Goal: Task Accomplishment & Management: Manage account settings

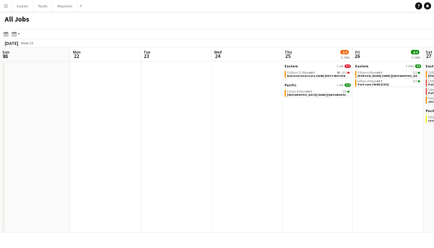
scroll to position [0, 171]
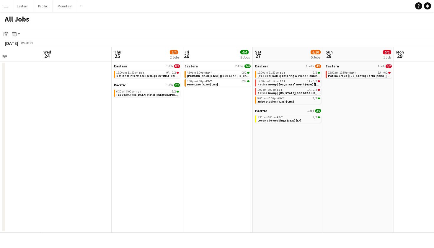
click at [5, 4] on app-icon "Menu" at bounding box center [6, 6] width 5 height 5
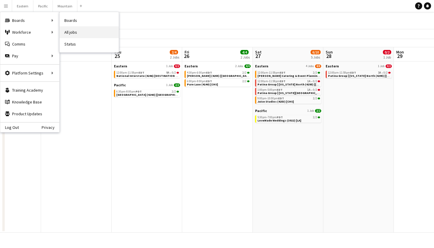
click at [77, 32] on link "All jobs" at bounding box center [89, 32] width 59 height 12
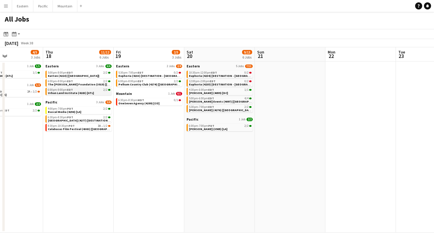
scroll to position [0, 166]
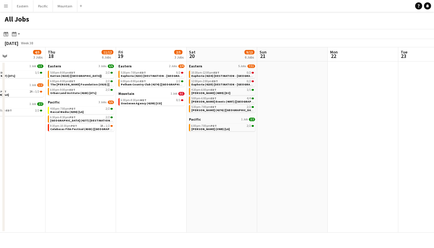
click at [3, 7] on button "Menu" at bounding box center [6, 6] width 12 height 12
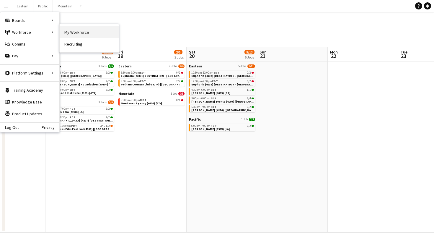
click at [84, 33] on link "My Workforce" at bounding box center [89, 32] width 59 height 12
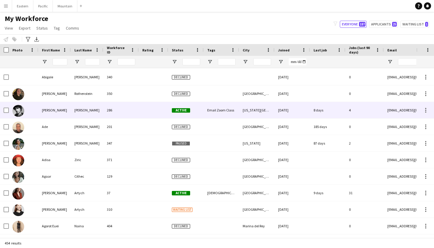
scroll to position [53, 0]
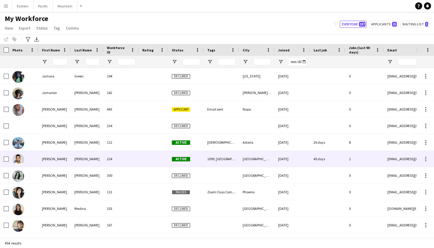
click at [54, 163] on div "Jared" at bounding box center [54, 158] width 32 height 16
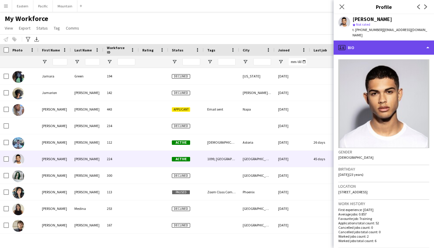
click at [420, 42] on div "profile Bio" at bounding box center [383, 47] width 100 height 14
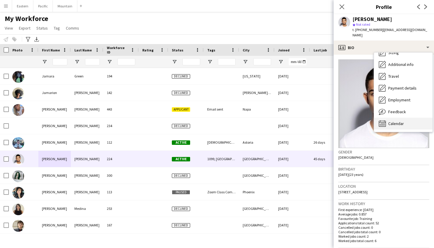
click at [396, 117] on div "Calendar Calendar" at bounding box center [403, 123] width 58 height 12
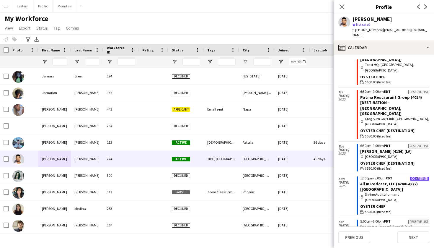
click at [368, 209] on span "$520.00 (fixed fee)" at bounding box center [378, 211] width 27 height 5
click at [380, 181] on link "All In Podcast, LLC (4244+4272) [LA]" at bounding box center [389, 186] width 58 height 11
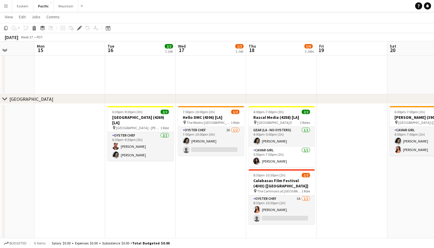
scroll to position [0, 211]
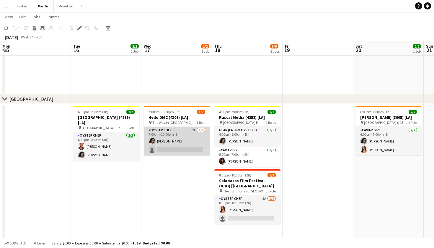
click at [192, 145] on app-card-role "Oyster Chef 2A 1/2 7:00pm-10:00pm (3h) Natalie Reynafarje single-neutral-actions" at bounding box center [177, 141] width 66 height 29
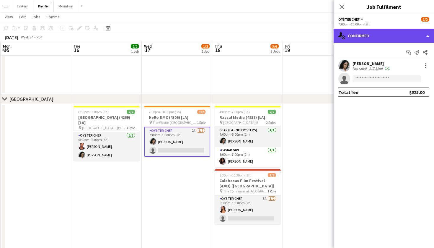
click at [393, 37] on div "single-neutral-actions-check-2 Confirmed" at bounding box center [383, 36] width 100 height 14
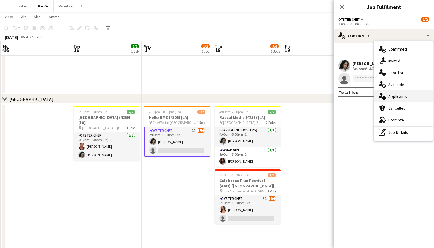
click at [408, 95] on div "single-neutral-actions-information Applicants" at bounding box center [403, 96] width 58 height 12
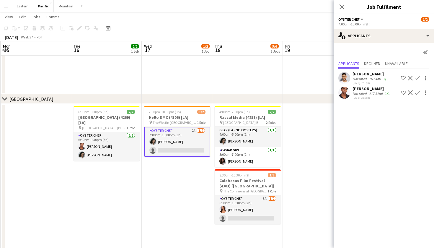
click at [417, 77] on app-icon "Confirm" at bounding box center [417, 78] width 5 height 5
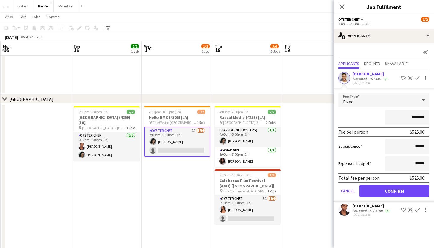
click at [392, 187] on button "Confirm" at bounding box center [394, 191] width 70 height 12
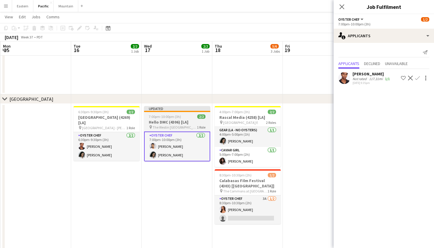
click at [187, 125] on span "The Westin [GEOGRAPHIC_DATA] ([GEOGRAPHIC_DATA], [GEOGRAPHIC_DATA])" at bounding box center [175, 127] width 44 height 4
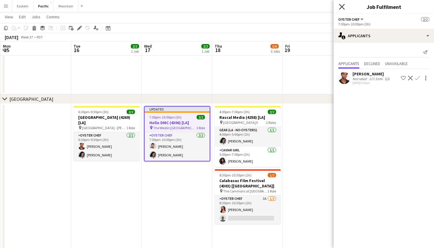
click at [343, 8] on icon "Close pop-in" at bounding box center [342, 7] width 6 height 6
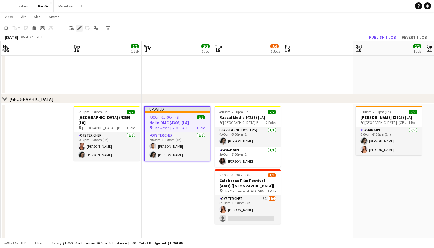
click at [81, 29] on icon "Edit" at bounding box center [79, 28] width 5 height 5
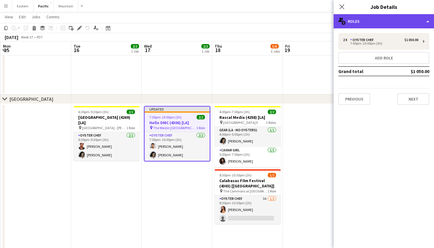
click at [387, 24] on div "multiple-users-add Roles" at bounding box center [383, 21] width 100 height 14
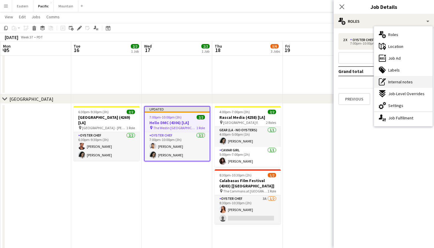
click at [398, 85] on div "pen-write Internal notes" at bounding box center [403, 82] width 58 height 12
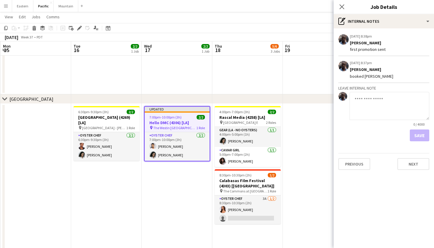
click at [380, 102] on textarea at bounding box center [389, 106] width 80 height 28
type textarea "**********"
click at [418, 128] on form "**********" at bounding box center [383, 116] width 91 height 49
click at [418, 131] on button "Save" at bounding box center [419, 135] width 19 height 12
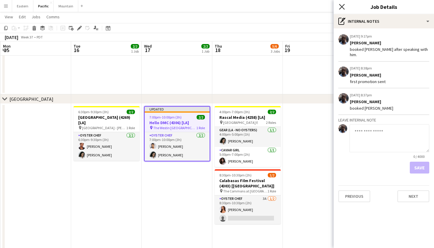
click at [341, 8] on icon "Close pop-in" at bounding box center [342, 7] width 6 height 6
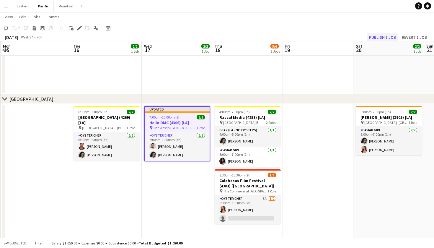
click at [385, 36] on button "Publish 1 job" at bounding box center [382, 37] width 32 height 8
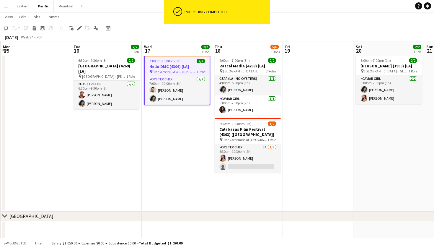
scroll to position [153, 0]
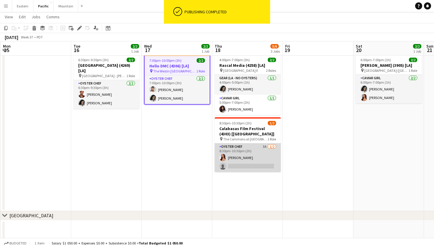
click at [271, 152] on app-card-role "Oyster Chef 3A 1/2 8:30pm-10:30pm (2h) Kirra Santos single-neutral-actions" at bounding box center [248, 157] width 66 height 29
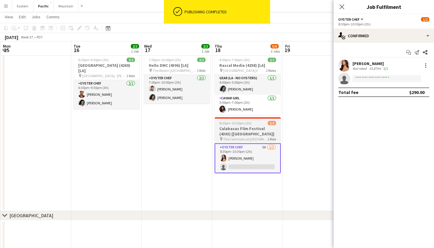
click at [269, 132] on h3 "Calabasas Film Festival (4303) [[GEOGRAPHIC_DATA]]" at bounding box center [248, 131] width 66 height 11
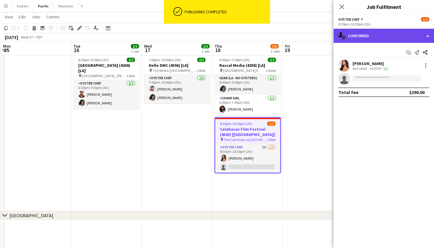
click at [347, 34] on div "single-neutral-actions-check-2 Confirmed" at bounding box center [383, 36] width 100 height 14
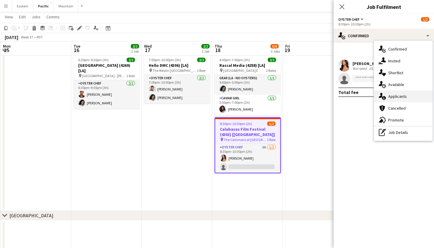
click at [397, 94] on span "Applicants" at bounding box center [397, 96] width 19 height 5
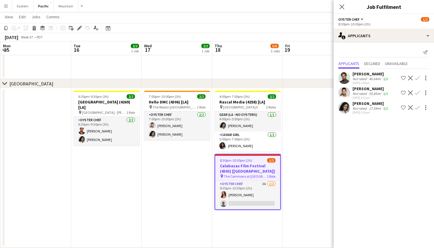
scroll to position [116, 0]
click at [251, 169] on h3 "Calabasas Film Festival (4303) [[GEOGRAPHIC_DATA]]" at bounding box center [247, 168] width 65 height 11
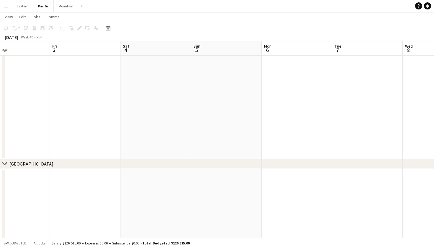
scroll to position [0, 190]
click at [3, 9] on button "Menu" at bounding box center [6, 6] width 12 height 12
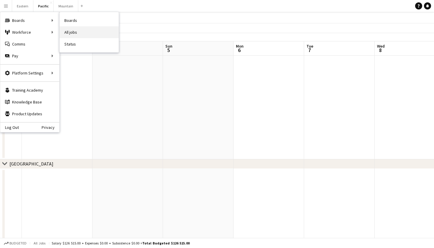
click at [84, 34] on link "All jobs" at bounding box center [89, 32] width 59 height 12
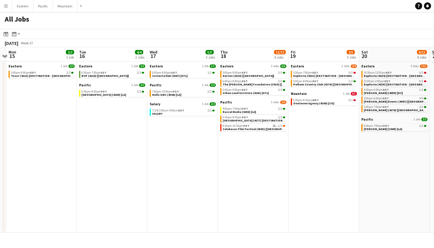
scroll to position [0, 278]
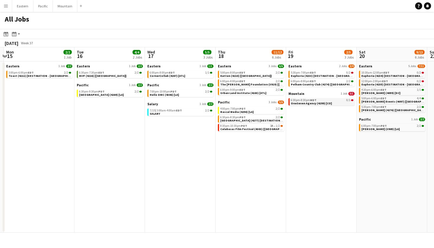
click at [336, 103] on link "6:30pm-8:30pm MDT 0/1 OneSeven Agency (4299) [CO]" at bounding box center [322, 101] width 63 height 7
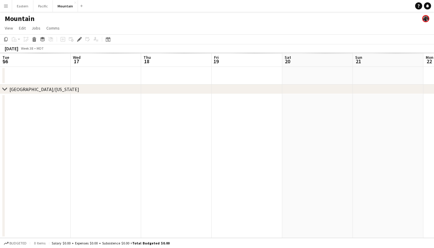
scroll to position [0, 203]
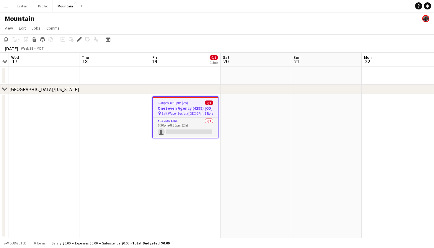
click at [206, 108] on h3 "OneSeven Agency (4299) [CO]" at bounding box center [185, 107] width 65 height 5
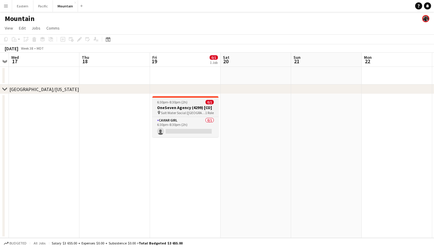
click at [206, 108] on h3 "OneSeven Agency (4299) [CO]" at bounding box center [185, 107] width 66 height 5
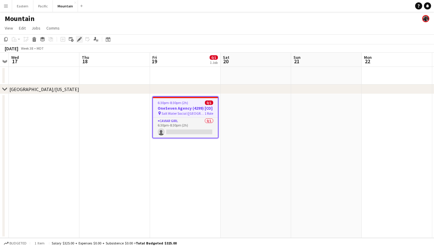
click at [81, 38] on icon at bounding box center [80, 37] width 1 height 1
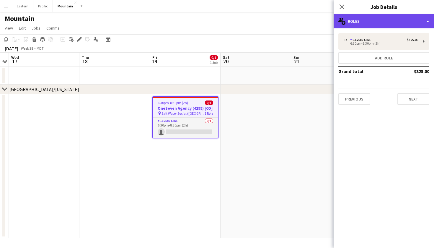
click at [389, 17] on div "multiple-users-add Roles" at bounding box center [383, 21] width 100 height 14
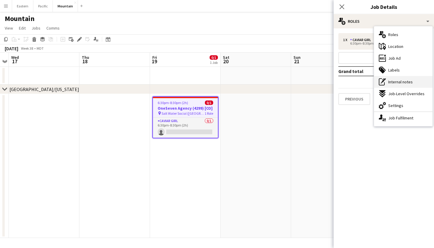
click at [400, 83] on span "Internal notes" at bounding box center [400, 81] width 24 height 5
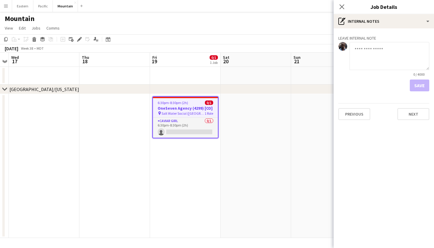
click at [364, 57] on textarea at bounding box center [389, 56] width 80 height 28
click at [412, 49] on textarea "**********" at bounding box center [389, 56] width 80 height 28
click at [410, 50] on textarea "**********" at bounding box center [389, 56] width 80 height 28
click at [363, 57] on textarea "**********" at bounding box center [389, 56] width 80 height 28
click at [364, 57] on textarea "**********" at bounding box center [389, 56] width 80 height 28
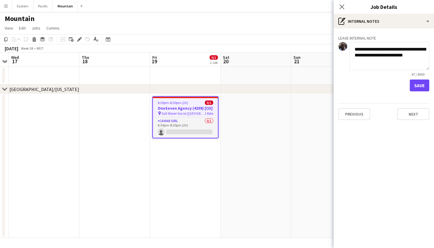
type textarea "**********"
click at [420, 82] on button "Save" at bounding box center [419, 85] width 19 height 12
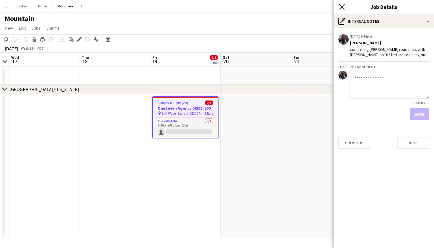
click at [341, 6] on icon "Close pop-in" at bounding box center [342, 7] width 6 height 6
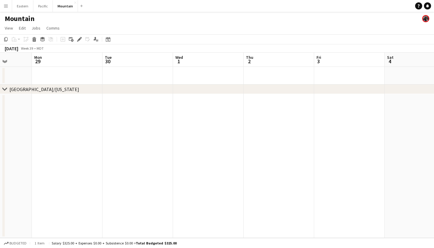
scroll to position [0, 194]
click at [44, 6] on button "Pacific Close" at bounding box center [42, 6] width 19 height 12
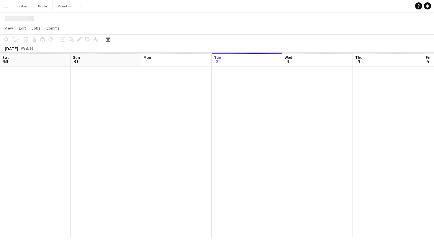
scroll to position [0, 141]
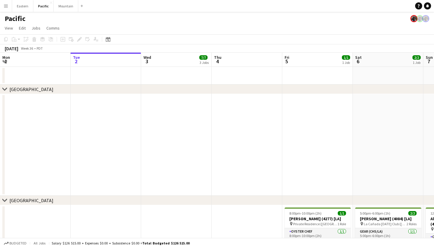
click at [6, 8] on app-icon "Menu" at bounding box center [6, 6] width 5 height 5
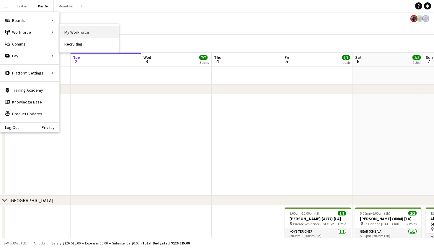
click at [87, 29] on link "My Workforce" at bounding box center [89, 32] width 59 height 12
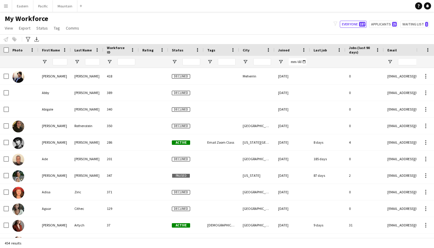
click at [5, 9] on button "Menu" at bounding box center [6, 6] width 12 height 12
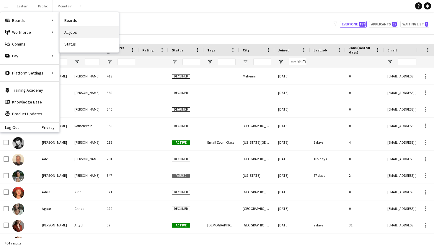
click at [88, 28] on link "All jobs" at bounding box center [89, 32] width 59 height 12
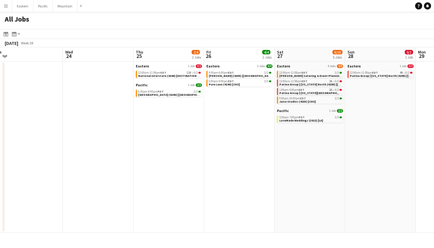
scroll to position [0, 221]
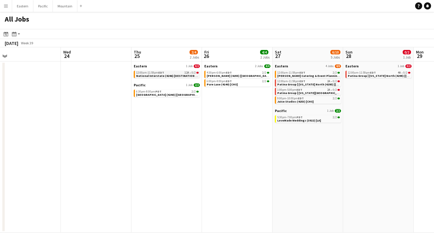
click at [175, 72] on div "12:00am-11:59pm EDT 12A • 0/2" at bounding box center [167, 72] width 63 height 3
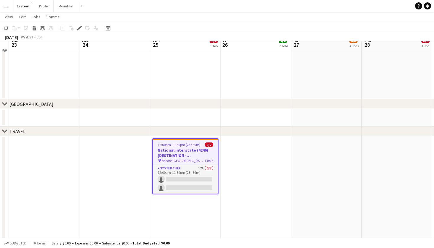
scroll to position [551, 0]
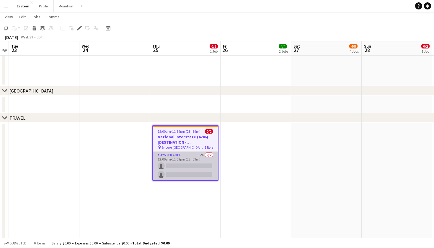
click at [197, 169] on app-card-role "Oyster Chef 12A 0/2 12:00am-11:59pm (23h59m) single-neutral-actions single-neut…" at bounding box center [185, 165] width 65 height 29
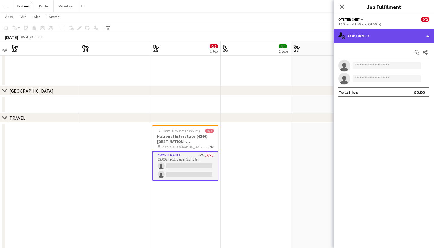
click at [391, 29] on div "single-neutral-actions-check-2 Confirmed" at bounding box center [383, 36] width 100 height 14
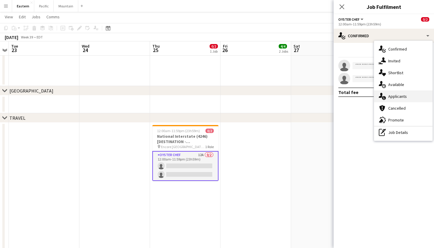
click at [403, 94] on span "Applicants" at bounding box center [397, 96] width 19 height 5
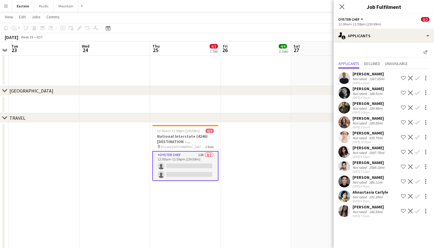
click at [417, 210] on app-icon "Confirm" at bounding box center [417, 210] width 5 height 5
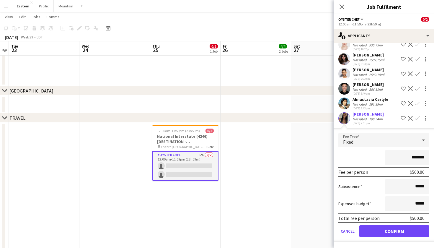
scroll to position [93, 0]
click at [402, 230] on button "Confirm" at bounding box center [394, 231] width 70 height 12
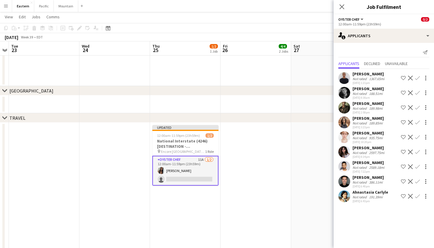
scroll to position [0, 0]
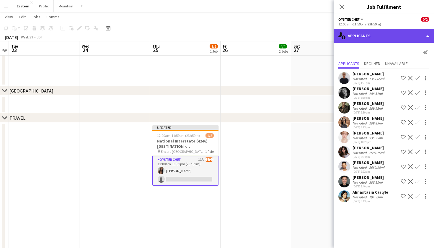
click at [385, 35] on div "single-neutral-actions-information Applicants" at bounding box center [383, 36] width 100 height 14
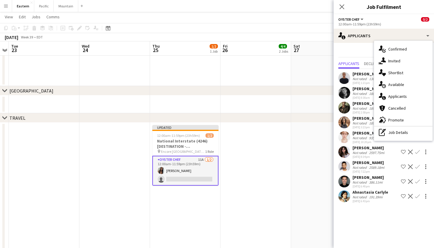
click at [256, 112] on app-date-cell at bounding box center [255, 104] width 71 height 18
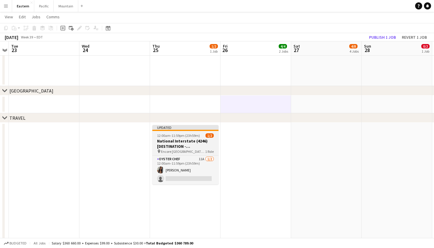
click at [201, 149] on span "Encore [GEOGRAPHIC_DATA] ([GEOGRAPHIC_DATA], [GEOGRAPHIC_DATA])" at bounding box center [183, 151] width 44 height 4
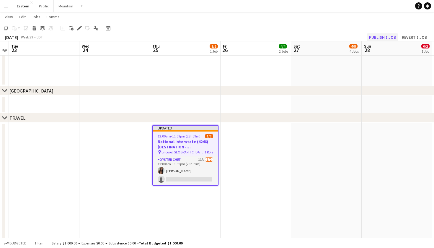
click at [381, 35] on button "Publish 1 job" at bounding box center [382, 37] width 32 height 8
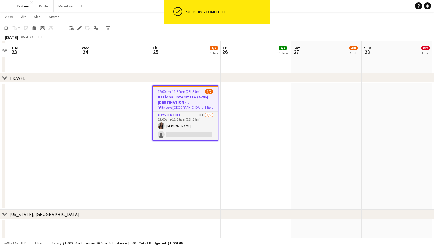
scroll to position [587, 0]
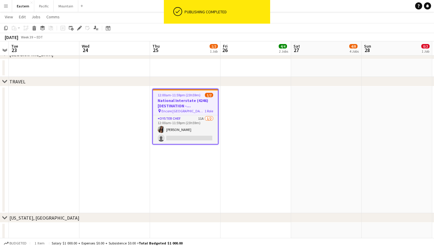
click at [178, 94] on span "12:00am-11:59pm (23h59m)" at bounding box center [179, 95] width 43 height 4
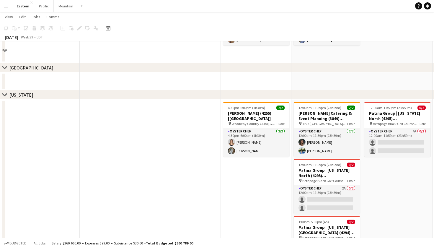
scroll to position [232, 0]
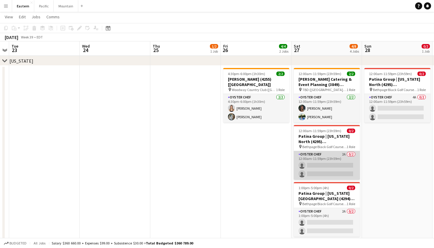
click at [351, 161] on app-card-role "Oyster Chef 2A 0/2 12:00am-11:59pm (23h59m) single-neutral-actions single-neutr…" at bounding box center [327, 165] width 66 height 29
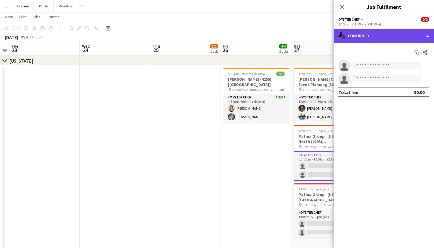
click at [413, 32] on div "single-neutral-actions-check-2 Confirmed" at bounding box center [383, 36] width 100 height 14
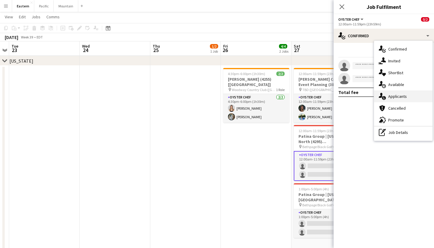
click at [414, 96] on div "single-neutral-actions-information Applicants" at bounding box center [403, 96] width 58 height 12
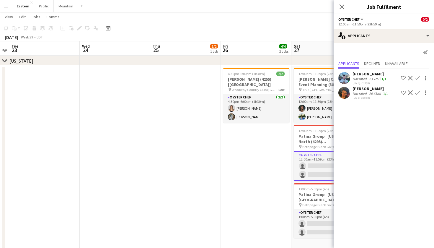
click at [258, 169] on app-date-cell "4:30pm-6:00pm (1h30m) 2/2 Cassie Miller (4255) [NYC] pin Woodway Country Club (…" at bounding box center [256, 235] width 71 height 339
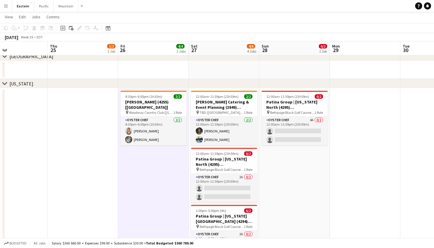
scroll to position [147, 0]
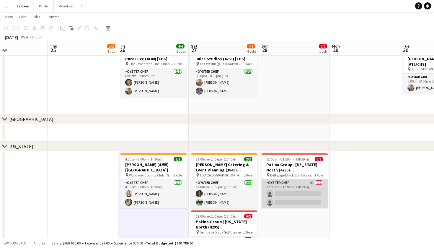
click at [279, 188] on app-card-role "Oyster Chef 4A 0/2 12:00am-11:59pm (23h59m) single-neutral-actions single-neutr…" at bounding box center [294, 193] width 66 height 29
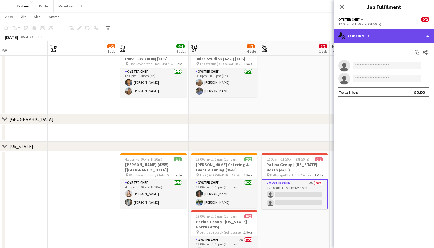
click at [409, 32] on div "single-neutral-actions-check-2 Confirmed" at bounding box center [383, 36] width 100 height 14
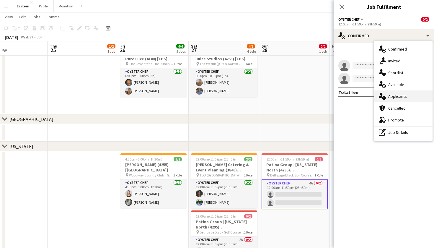
click at [408, 94] on div "single-neutral-actions-information Applicants" at bounding box center [403, 96] width 58 height 12
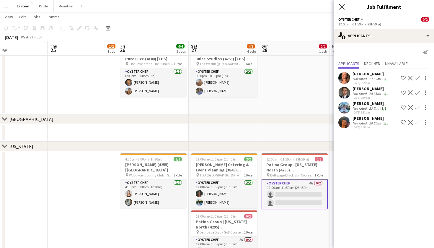
click at [343, 6] on icon "Close pop-in" at bounding box center [342, 7] width 6 height 6
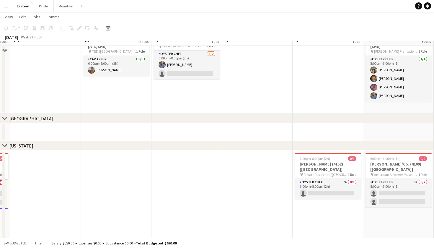
scroll to position [166, 0]
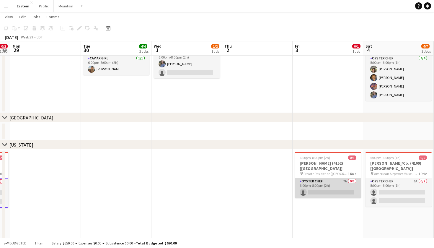
click at [328, 180] on app-card-role "Oyster Chef 7A 0/1 6:00pm-8:00pm (2h) single-neutral-actions" at bounding box center [328, 188] width 66 height 20
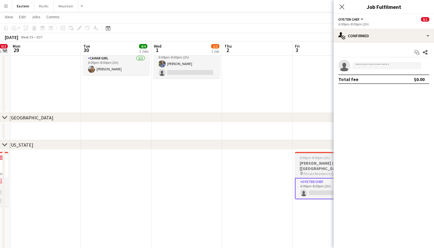
click at [315, 161] on h3 "Lilly Derby (4152) [NYC]" at bounding box center [328, 165] width 66 height 11
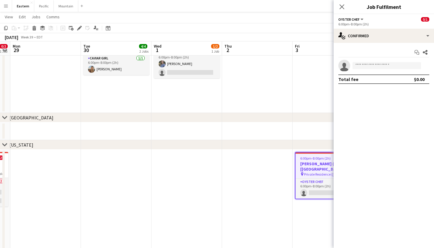
click at [306, 129] on app-date-cell at bounding box center [327, 131] width 71 height 18
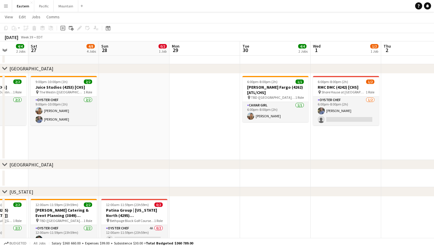
scroll to position [0, 254]
click at [348, 88] on h3 "RMC DMC (4242) [CHS]" at bounding box center [345, 86] width 66 height 5
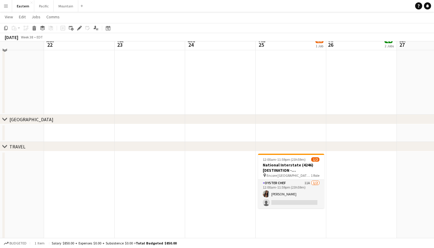
scroll to position [547, 0]
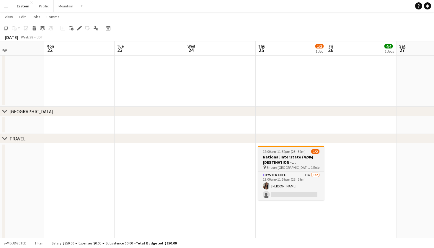
click at [313, 165] on span "1 Role" at bounding box center [315, 167] width 9 height 4
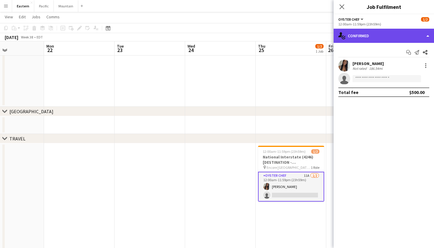
click at [395, 36] on div "single-neutral-actions-check-2 Confirmed" at bounding box center [383, 36] width 100 height 14
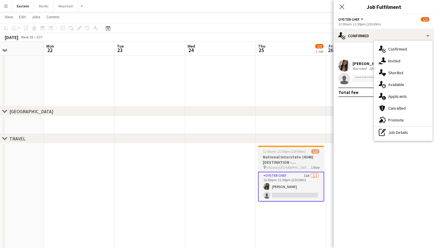
click at [276, 167] on span "Encore [GEOGRAPHIC_DATA] ([GEOGRAPHIC_DATA], [GEOGRAPHIC_DATA])" at bounding box center [288, 167] width 44 height 4
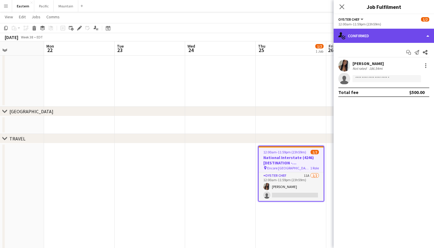
click at [385, 40] on div "single-neutral-actions-check-2 Confirmed" at bounding box center [383, 36] width 100 height 14
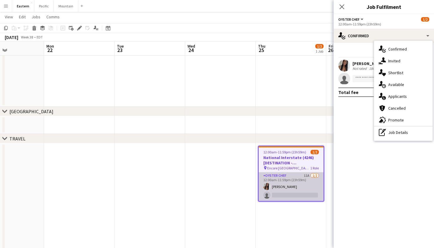
click at [276, 173] on app-card-role "Oyster Chef 11A 1/2 12:00am-11:59pm (23h59m) Eileen Saa single-neutral-actions" at bounding box center [290, 186] width 65 height 29
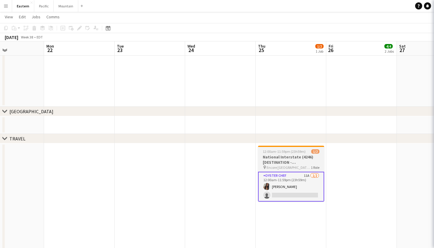
click at [293, 150] on span "12:00am-11:59pm (23h59m)" at bounding box center [284, 151] width 43 height 4
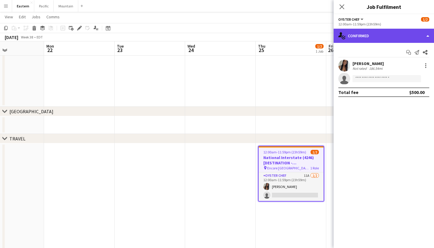
click at [366, 35] on div "single-neutral-actions-check-2 Confirmed" at bounding box center [383, 36] width 100 height 14
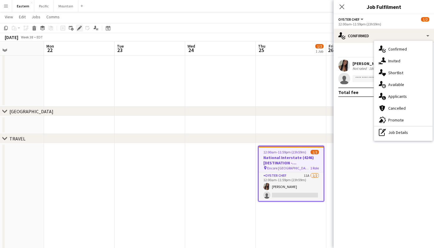
click at [78, 28] on icon "Edit" at bounding box center [79, 28] width 5 height 5
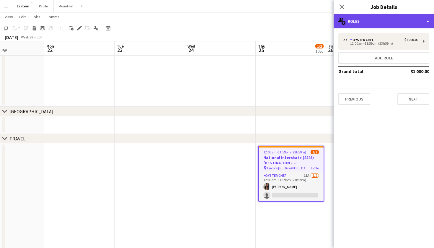
click at [392, 14] on div "multiple-users-add Roles" at bounding box center [383, 21] width 100 height 14
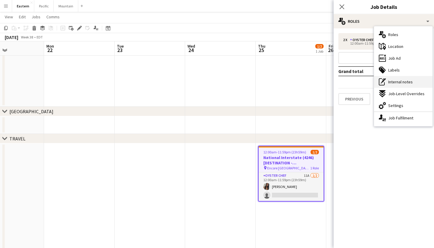
click at [404, 82] on span "Internal notes" at bounding box center [400, 81] width 24 height 5
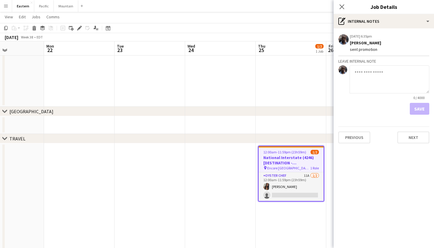
click at [373, 75] on textarea at bounding box center [389, 79] width 80 height 28
type textarea "**********"
click at [424, 109] on button "Save" at bounding box center [419, 109] width 19 height 12
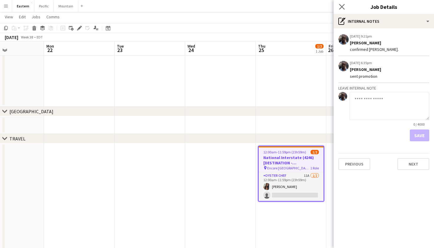
click at [344, 4] on app-icon "Close pop-in" at bounding box center [342, 7] width 9 height 9
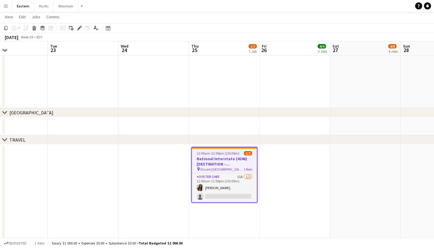
scroll to position [557, 0]
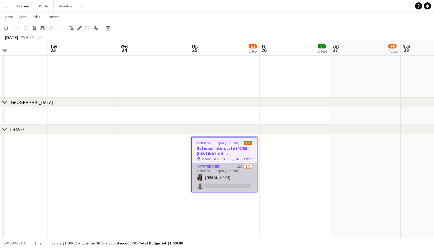
click at [235, 176] on app-card-role "Oyster Chef 11A 1/2 12:00am-11:59pm (23h59m) Eileen Saa single-neutral-actions" at bounding box center [224, 177] width 65 height 29
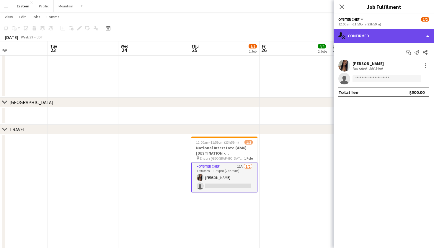
click at [374, 33] on div "single-neutral-actions-check-2 Confirmed" at bounding box center [383, 36] width 100 height 14
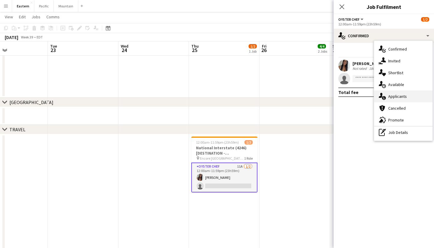
click at [404, 95] on span "Applicants" at bounding box center [397, 96] width 19 height 5
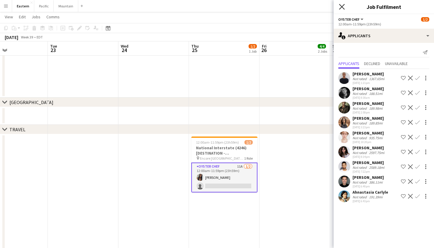
click at [342, 7] on icon at bounding box center [342, 7] width 6 height 6
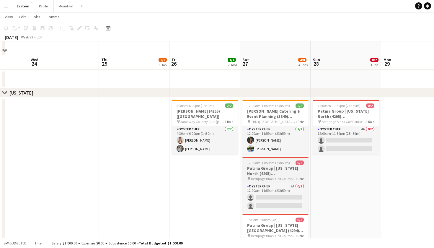
scroll to position [217, 0]
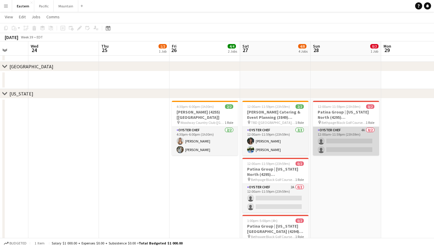
click at [355, 138] on app-card-role "Oyster Chef 4A 0/2 12:00am-11:59pm (23h59m) single-neutral-actions single-neutr…" at bounding box center [346, 141] width 66 height 29
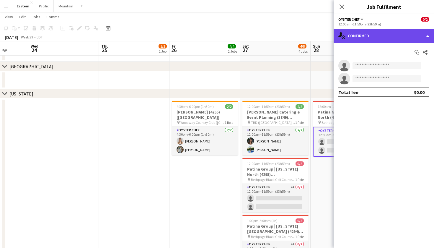
click at [413, 35] on div "single-neutral-actions-check-2 Confirmed" at bounding box center [383, 36] width 100 height 14
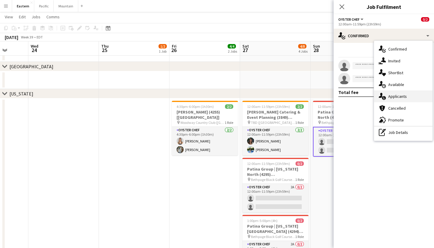
click at [408, 93] on div "single-neutral-actions-information Applicants" at bounding box center [403, 96] width 58 height 12
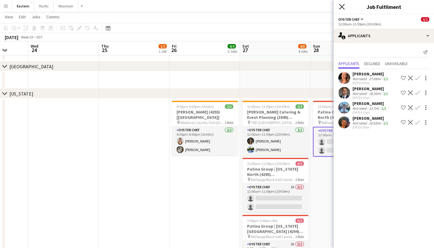
click at [342, 4] on icon "Close pop-in" at bounding box center [342, 7] width 6 height 6
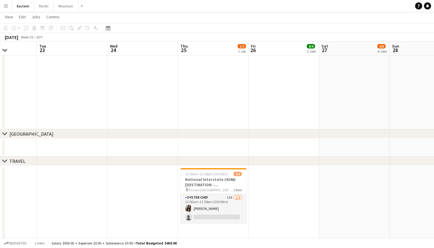
scroll to position [525, 0]
click at [214, 182] on h3 "National Interstate (4246) [DESTINATION - [GEOGRAPHIC_DATA], [GEOGRAPHIC_DATA]]" at bounding box center [213, 181] width 66 height 11
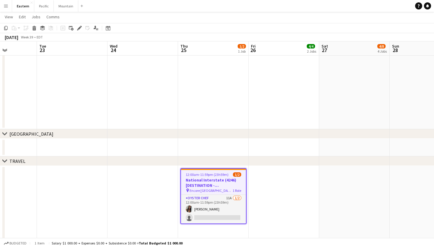
click at [234, 168] on div at bounding box center [213, 168] width 65 height 1
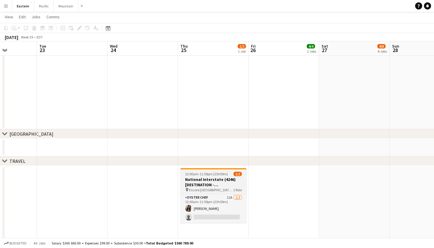
click at [223, 178] on h3 "National Interstate (4246) [DESTINATION - [GEOGRAPHIC_DATA], [GEOGRAPHIC_DATA]]" at bounding box center [213, 181] width 66 height 11
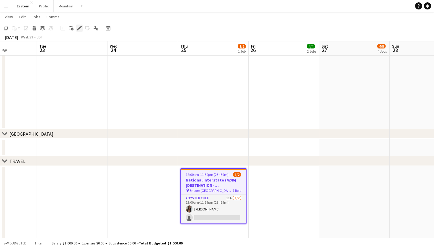
click at [78, 24] on div "Edit" at bounding box center [79, 27] width 7 height 7
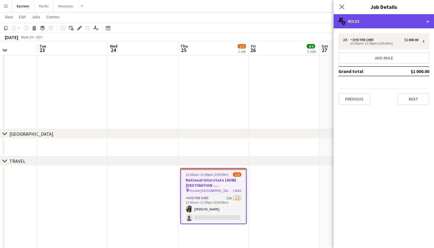
click at [403, 23] on div "multiple-users-add Roles" at bounding box center [383, 21] width 100 height 14
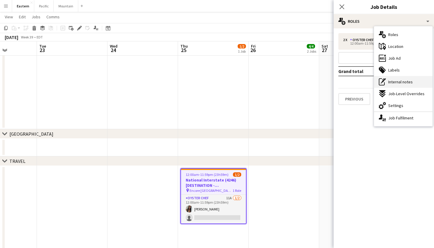
click at [402, 79] on span "Internal notes" at bounding box center [400, 81] width 24 height 5
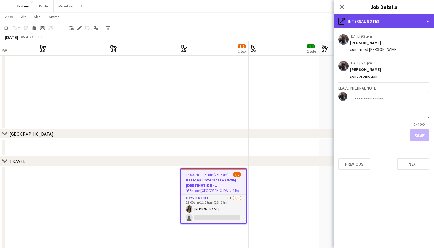
click at [383, 22] on div "pen-write Internal notes" at bounding box center [383, 21] width 100 height 14
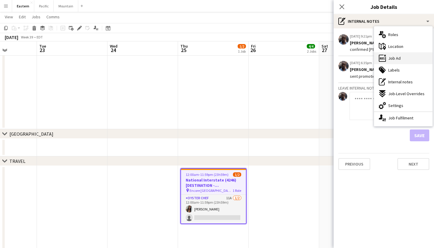
click at [394, 58] on span "Job Ad" at bounding box center [394, 57] width 12 height 5
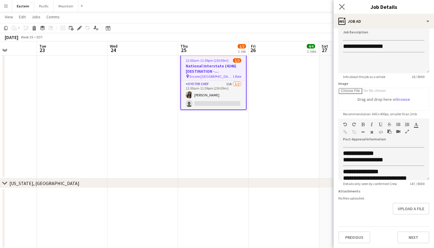
scroll to position [0, 0]
click at [344, 4] on app-icon "Close pop-in" at bounding box center [342, 7] width 9 height 9
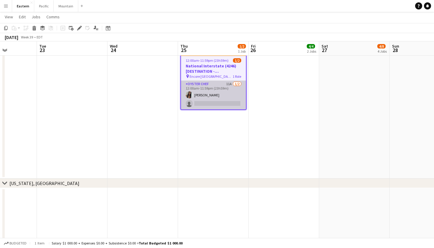
click at [232, 87] on app-card-role "Oyster Chef 11A 1/2 12:00am-11:59pm (23h59m) Eileen Saa single-neutral-actions" at bounding box center [213, 95] width 65 height 29
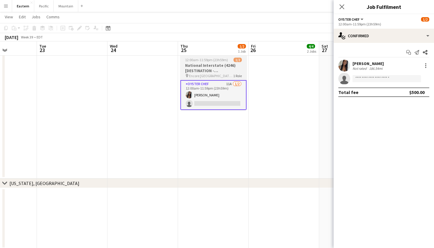
click at [232, 70] on h3 "National Interstate (4246) [DESTINATION - [GEOGRAPHIC_DATA], [GEOGRAPHIC_DATA]]" at bounding box center [213, 68] width 66 height 11
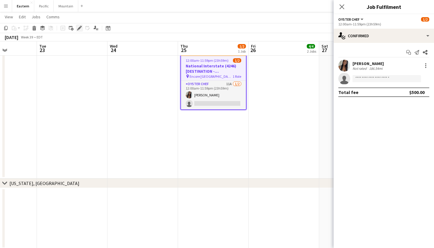
click at [79, 27] on icon at bounding box center [79, 28] width 3 height 3
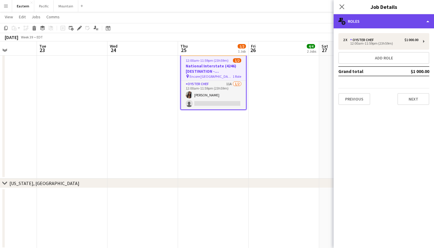
click at [374, 24] on div "multiple-users-add Roles" at bounding box center [383, 21] width 100 height 14
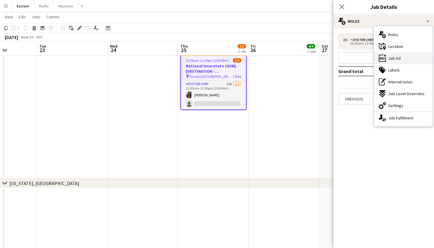
click at [395, 60] on span "Job Ad" at bounding box center [394, 57] width 12 height 5
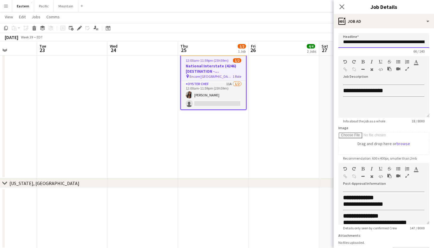
click at [392, 40] on input "**********" at bounding box center [383, 40] width 91 height 15
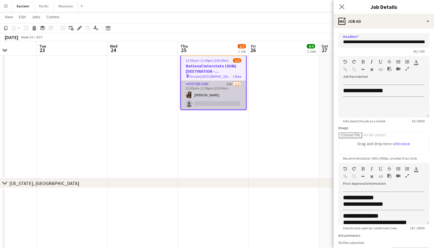
click at [235, 93] on app-card-role "Oyster Chef 11A 1/2 12:00am-11:59pm (23h59m) Eileen Saa single-neutral-actions" at bounding box center [213, 95] width 65 height 29
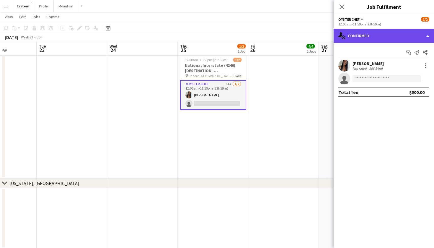
click at [389, 40] on div "single-neutral-actions-check-2 Confirmed" at bounding box center [383, 36] width 100 height 14
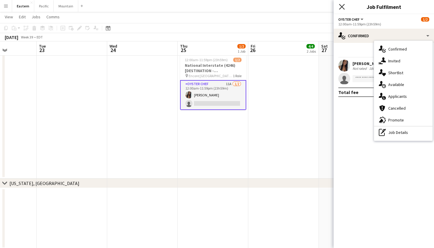
click at [340, 4] on icon "Close pop-in" at bounding box center [342, 7] width 6 height 6
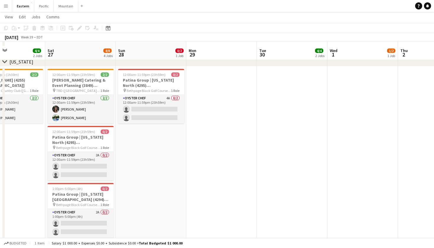
scroll to position [245, 0]
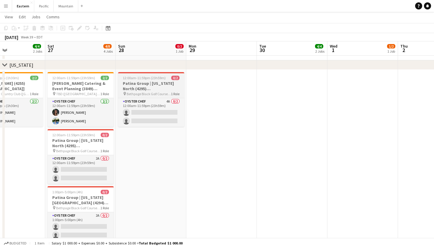
click at [157, 86] on h3 "Patina Group | [US_STATE] North (4295) [[GEOGRAPHIC_DATA]] - TIME TBD (2 HOURS)" at bounding box center [151, 86] width 66 height 11
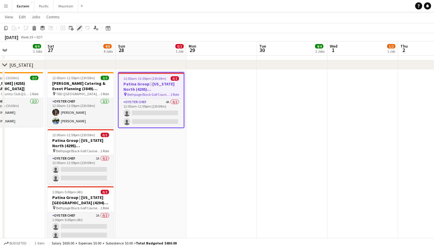
click at [80, 28] on icon at bounding box center [79, 28] width 3 height 3
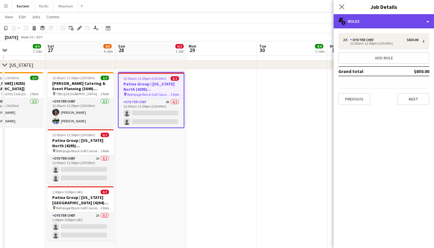
click at [389, 26] on div "multiple-users-add Roles" at bounding box center [383, 21] width 100 height 14
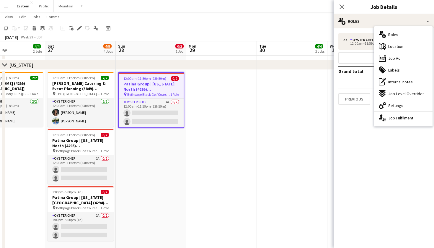
click at [256, 150] on app-date-cell at bounding box center [221, 239] width 71 height 339
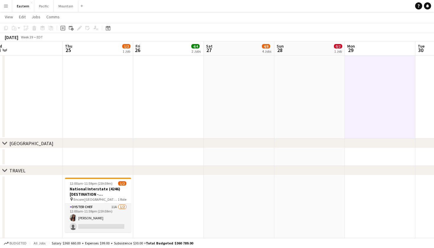
scroll to position [516, 0]
click at [110, 193] on h3 "National Interstate (4246) [DESTINATION - [GEOGRAPHIC_DATA], [GEOGRAPHIC_DATA]]" at bounding box center [98, 191] width 66 height 11
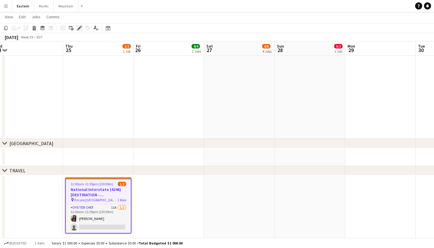
click at [79, 27] on icon "Edit" at bounding box center [79, 28] width 5 height 5
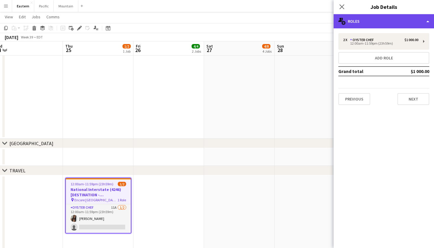
click at [386, 24] on div "multiple-users-add Roles" at bounding box center [383, 21] width 100 height 14
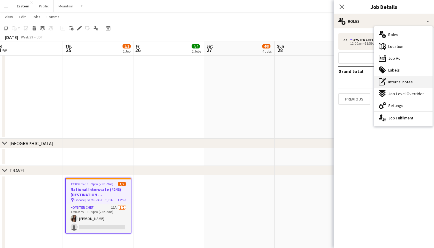
click at [403, 80] on span "Internal notes" at bounding box center [400, 81] width 24 height 5
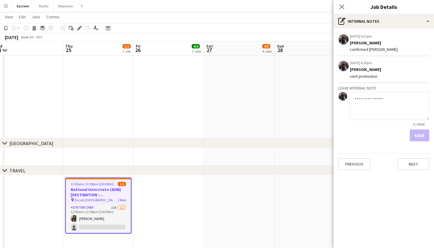
click at [374, 108] on textarea at bounding box center [389, 106] width 80 height 28
type textarea "**********"
click at [419, 135] on button "Save" at bounding box center [419, 135] width 19 height 12
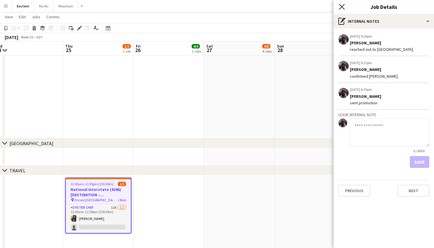
click at [341, 9] on icon "Close pop-in" at bounding box center [342, 7] width 6 height 6
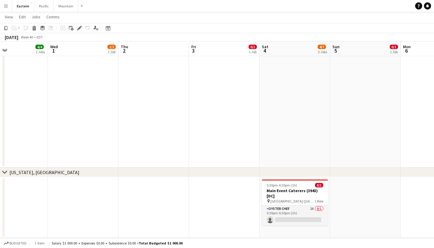
scroll to position [650, 0]
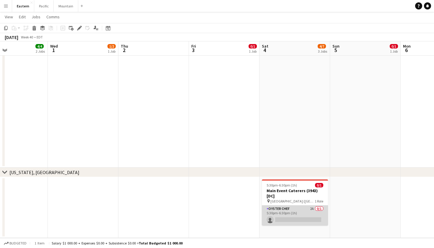
click at [302, 215] on app-card-role "Oyster Chef 2A 0/1 5:30pm-6:30pm (1h) single-neutral-actions" at bounding box center [295, 215] width 66 height 20
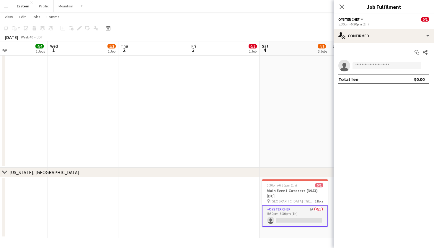
click at [287, 62] on app-date-cell at bounding box center [294, 104] width 71 height 127
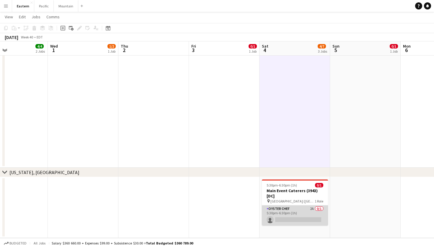
click at [299, 219] on app-card-role "Oyster Chef 2A 0/1 5:30pm-6:30pm (1h) single-neutral-actions" at bounding box center [295, 215] width 66 height 20
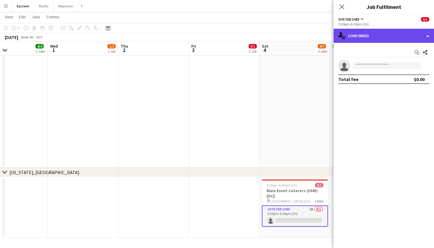
click at [415, 36] on div "single-neutral-actions-check-2 Confirmed" at bounding box center [383, 36] width 100 height 14
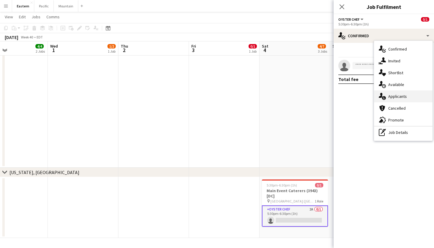
click at [407, 99] on div "single-neutral-actions-information Applicants" at bounding box center [403, 96] width 58 height 12
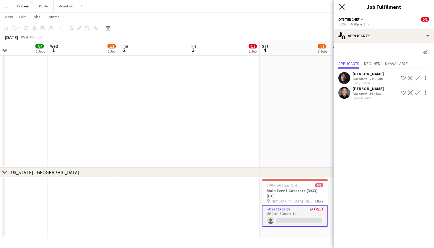
click at [339, 7] on icon "Close pop-in" at bounding box center [342, 7] width 6 height 6
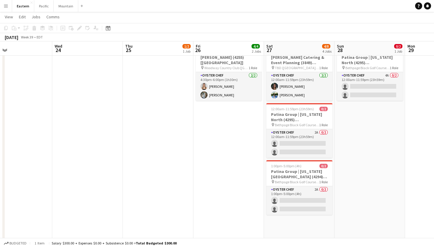
scroll to position [330, 0]
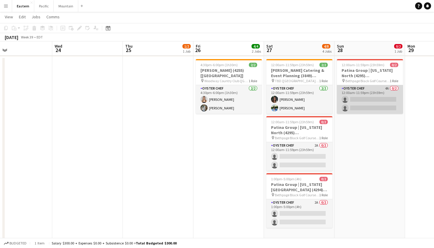
click at [375, 98] on app-card-role "Oyster Chef 4A 0/2 12:00am-11:59pm (23h59m) single-neutral-actions single-neutr…" at bounding box center [370, 99] width 66 height 29
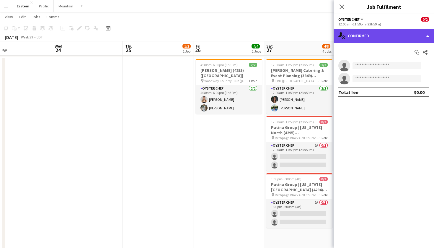
click at [414, 36] on div "single-neutral-actions-check-2 Confirmed" at bounding box center [383, 36] width 100 height 14
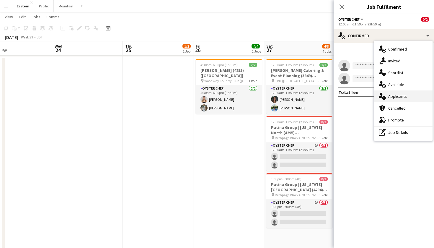
click at [404, 99] on div "single-neutral-actions-information Applicants" at bounding box center [403, 96] width 58 height 12
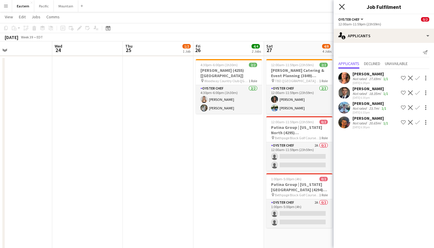
click at [341, 8] on icon at bounding box center [342, 7] width 6 height 6
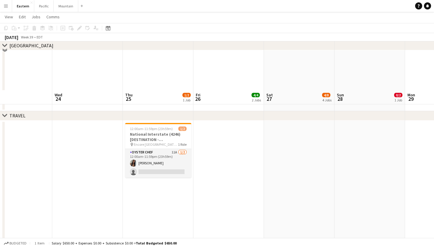
scroll to position [645, 0]
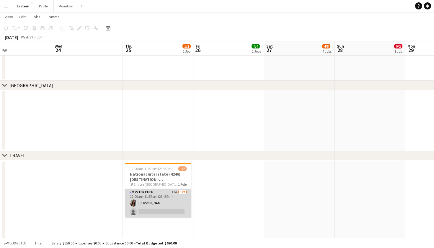
click at [173, 203] on app-card-role "Oyster Chef 11A 1/2 12:00am-11:59pm (23h59m) Eileen Saa single-neutral-actions" at bounding box center [158, 203] width 66 height 29
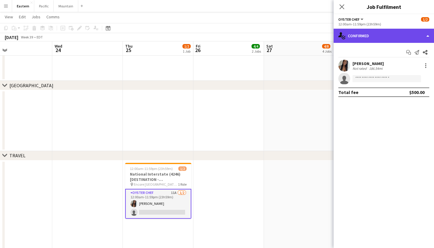
click at [389, 34] on div "single-neutral-actions-check-2 Confirmed" at bounding box center [383, 36] width 100 height 14
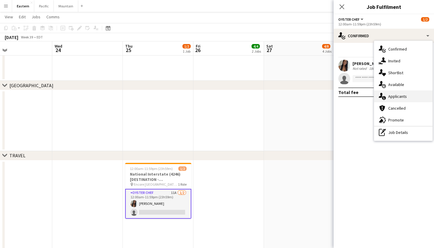
click at [400, 99] on div "single-neutral-actions-information Applicants" at bounding box center [403, 96] width 58 height 12
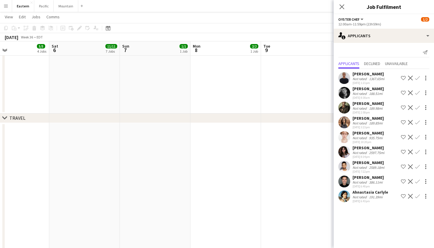
scroll to position [0, 162]
click at [341, 6] on icon at bounding box center [342, 7] width 6 height 6
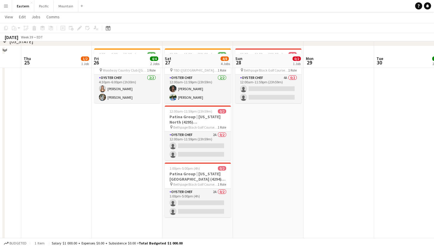
scroll to position [338, 0]
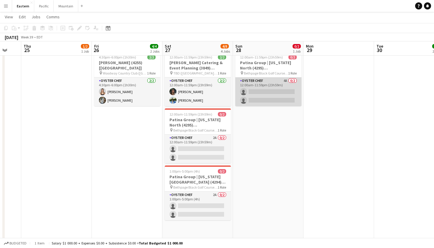
click at [260, 99] on app-card-role "Oyster Chef 4A 0/2 12:00am-11:59pm (23h59m) single-neutral-actions single-neutr…" at bounding box center [268, 91] width 66 height 29
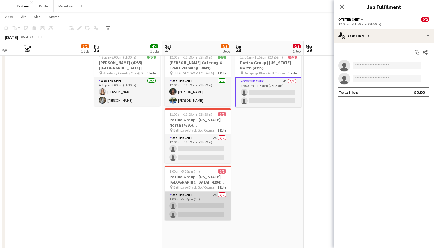
click at [205, 215] on app-card-role "Oyster Chef 2A 0/2 1:00pm-5:00pm (4h) single-neutral-actions single-neutral-act…" at bounding box center [198, 205] width 66 height 29
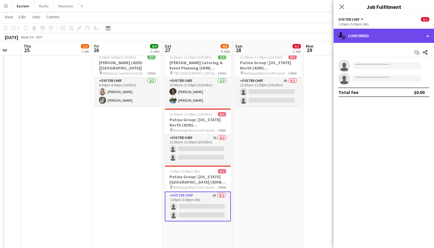
click at [372, 41] on div "single-neutral-actions-check-2 Confirmed" at bounding box center [383, 36] width 100 height 14
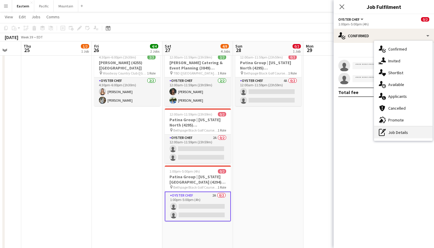
click at [395, 132] on div "pen-write Job Details" at bounding box center [403, 132] width 58 height 12
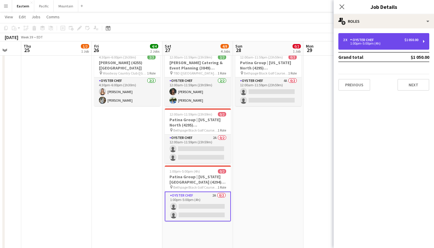
click at [418, 44] on div "1:00pm-5:00pm (4h)" at bounding box center [380, 43] width 75 height 3
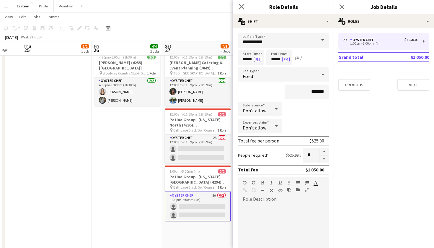
click at [240, 4] on app-icon "Close pop-in" at bounding box center [241, 7] width 9 height 9
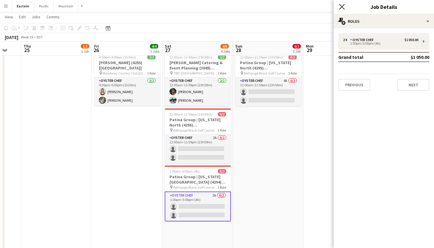
click at [341, 4] on icon "Close pop-in" at bounding box center [342, 7] width 6 height 6
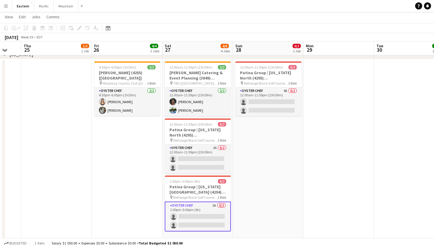
scroll to position [327, 0]
click at [214, 163] on app-card-role "Oyster Chef 2A 0/2 12:00am-11:59pm (23h59m) single-neutral-actions single-neutr…" at bounding box center [198, 159] width 66 height 29
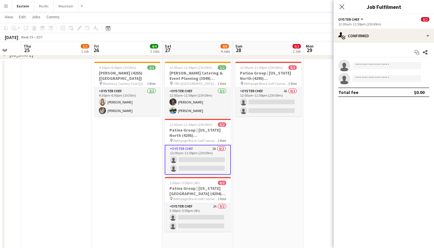
click at [286, 161] on app-date-cell "12:00am-11:59pm (23h59m) 0/2 Patina Group | Delaware North (4295) [NYC] - TIME …" at bounding box center [268, 228] width 71 height 339
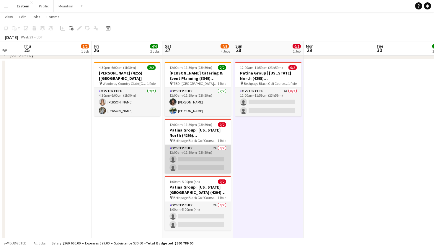
click at [203, 166] on app-card-role "Oyster Chef 2A 0/2 12:00am-11:59pm (23h59m) single-neutral-actions single-neutr…" at bounding box center [198, 159] width 66 height 29
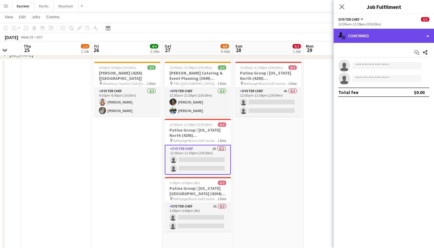
click at [373, 34] on div "single-neutral-actions-check-2 Confirmed" at bounding box center [383, 36] width 100 height 14
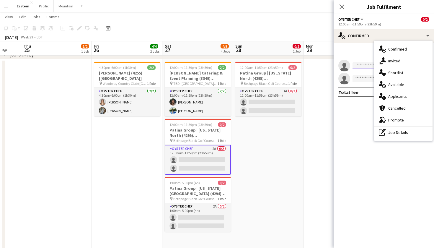
click at [371, 63] on input at bounding box center [386, 65] width 68 height 7
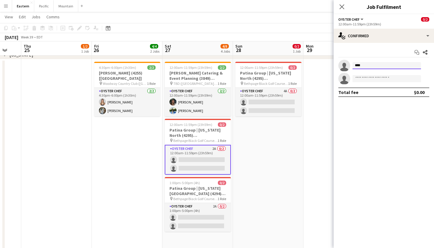
type input "*****"
drag, startPoint x: 366, startPoint y: 75, endPoint x: 285, endPoint y: 128, distance: 96.9
click at [285, 128] on app-date-cell "12:00am-11:59pm (23h59m) 0/2 Patina Group | Delaware North (4295) [NYC] - TIME …" at bounding box center [268, 228] width 71 height 339
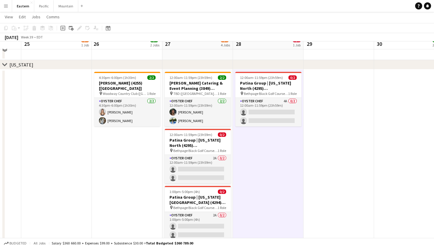
scroll to position [299, 0]
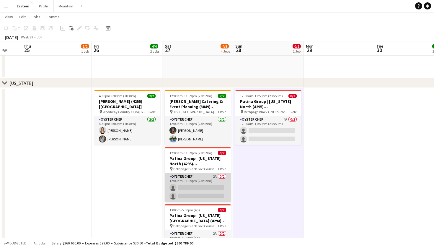
click at [204, 186] on app-card-role "Oyster Chef 2A 0/2 12:00am-11:59pm (23h59m) single-neutral-actions single-neutr…" at bounding box center [198, 187] width 66 height 29
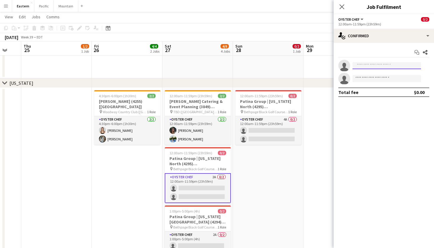
click at [379, 68] on input at bounding box center [386, 65] width 68 height 7
type input "*******"
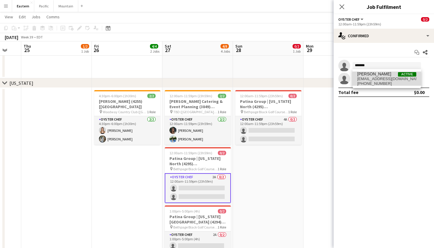
drag, startPoint x: 372, startPoint y: 76, endPoint x: 379, endPoint y: 80, distance: 8.5
click at [379, 80] on span "chalita.nata8193@gmail.com" at bounding box center [386, 78] width 59 height 5
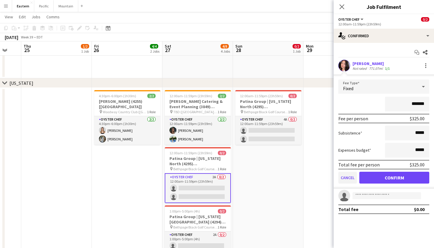
click at [348, 178] on button "Cancel" at bounding box center [347, 177] width 19 height 12
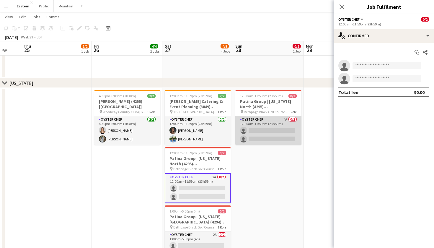
click at [269, 123] on app-card-role "Oyster Chef 4A 0/2 12:00am-11:59pm (23h59m) single-neutral-actions single-neutr…" at bounding box center [268, 130] width 66 height 29
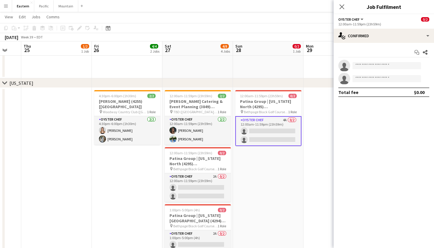
click at [380, 69] on app-invite-slot "single-neutral-actions" at bounding box center [383, 66] width 100 height 12
click at [384, 68] on input at bounding box center [386, 65] width 68 height 7
type input "*******"
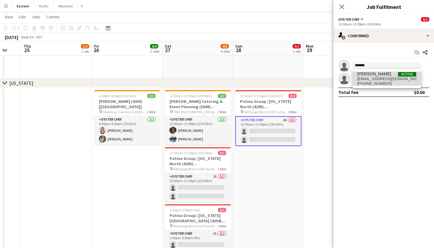
drag, startPoint x: 384, startPoint y: 68, endPoint x: 393, endPoint y: 81, distance: 16.2
click at [393, 81] on span "+14694005903" at bounding box center [386, 83] width 59 height 5
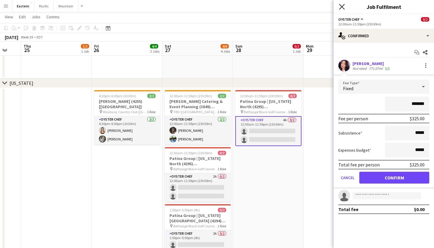
click at [341, 5] on icon at bounding box center [342, 7] width 6 height 6
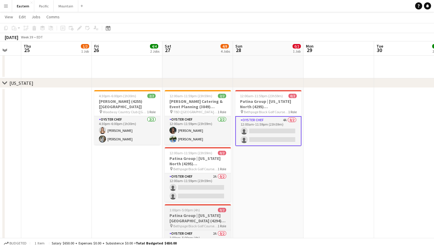
scroll to position [331, 0]
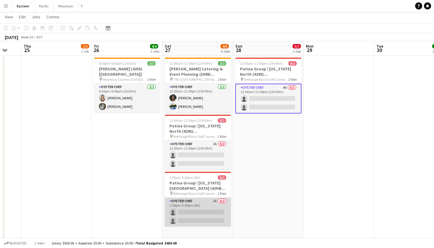
click at [205, 218] on app-card-role "Oyster Chef 2A 0/2 1:00pm-5:00pm (4h) single-neutral-actions single-neutral-act…" at bounding box center [198, 211] width 66 height 29
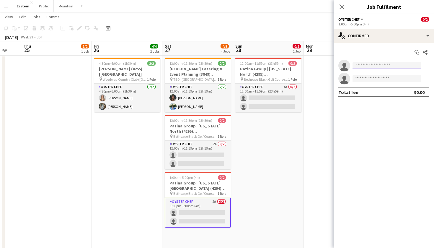
click at [375, 68] on input at bounding box center [386, 65] width 68 height 7
type input "*******"
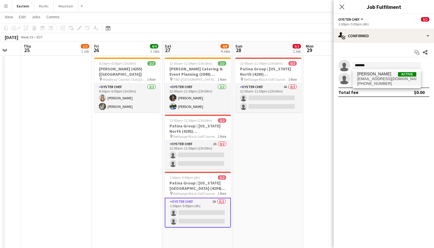
click at [378, 81] on span "+14694005903" at bounding box center [386, 83] width 59 height 5
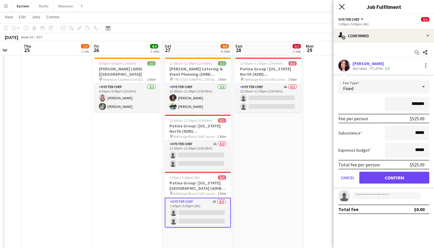
click at [341, 6] on icon at bounding box center [342, 7] width 6 height 6
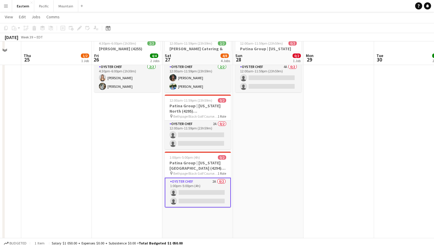
scroll to position [338, 0]
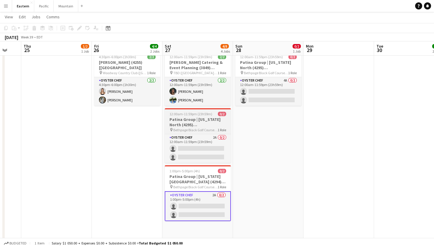
click at [211, 129] on span "Bethpage Black Golf Course (Farmingdale, [GEOGRAPHIC_DATA])" at bounding box center [195, 129] width 44 height 4
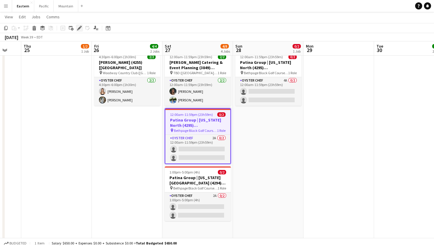
click at [76, 29] on div "Edit" at bounding box center [79, 27] width 7 height 7
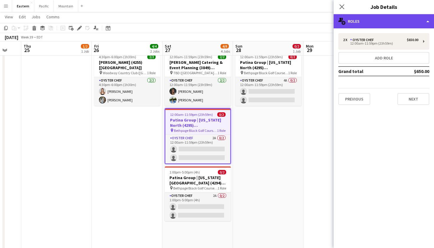
click at [397, 27] on div "multiple-users-add Roles" at bounding box center [383, 21] width 100 height 14
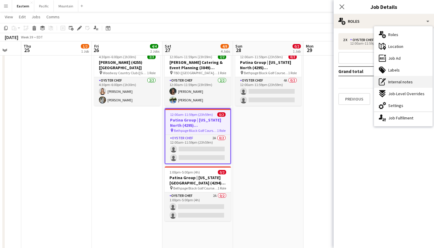
click at [403, 78] on div "pen-write Internal notes" at bounding box center [403, 82] width 58 height 12
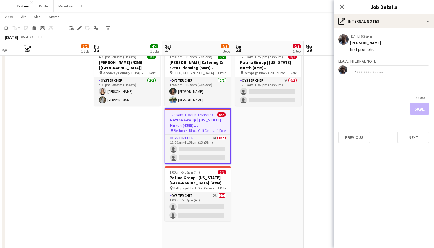
click at [396, 78] on textarea at bounding box center [389, 79] width 80 height 28
click at [362, 72] on textarea "**********" at bounding box center [389, 79] width 80 height 28
click at [377, 79] on textarea "**********" at bounding box center [389, 79] width 80 height 28
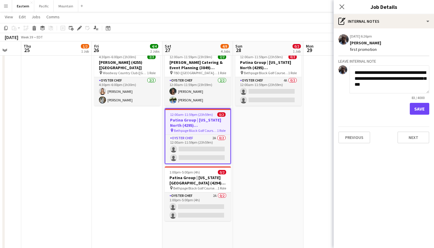
click at [373, 84] on textarea "**********" at bounding box center [389, 79] width 80 height 28
click at [399, 87] on textarea "**********" at bounding box center [389, 79] width 80 height 28
type textarea "**********"
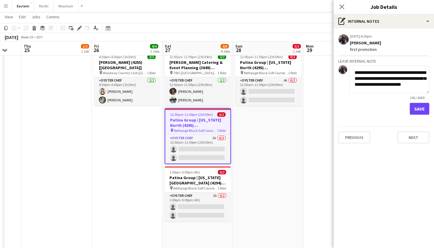
click at [429, 114] on app-board-job-internal-notes "**********" at bounding box center [383, 73] width 100 height 81
click at [423, 110] on button "Save" at bounding box center [419, 109] width 19 height 12
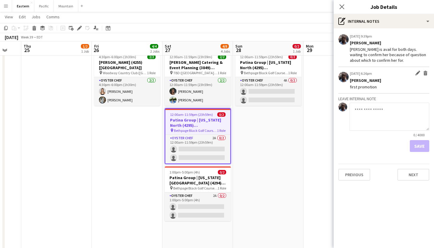
scroll to position [0, 0]
click at [342, 8] on icon "Close pop-in" at bounding box center [342, 7] width 6 height 6
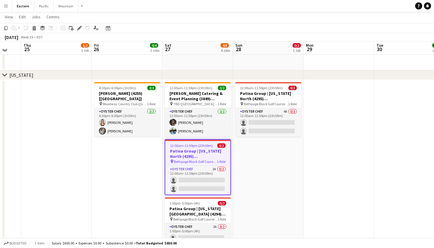
scroll to position [305, 0]
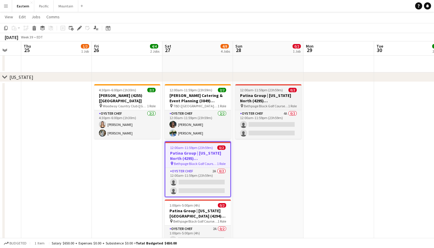
click at [274, 102] on h3 "Patina Group | [US_STATE] North (4295) [[GEOGRAPHIC_DATA]] - TIME TBD (2 HOURS)" at bounding box center [268, 98] width 66 height 11
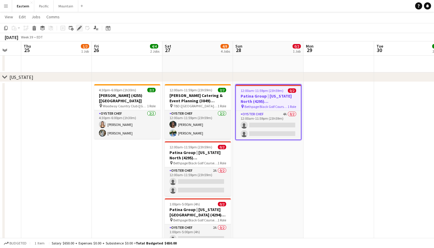
click at [80, 25] on div "Edit" at bounding box center [79, 27] width 7 height 7
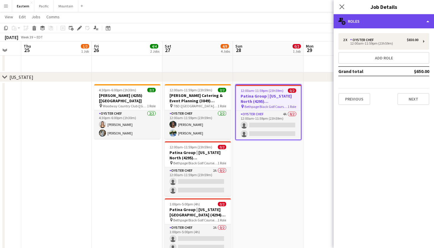
click at [410, 26] on div "multiple-users-add Roles" at bounding box center [383, 21] width 100 height 14
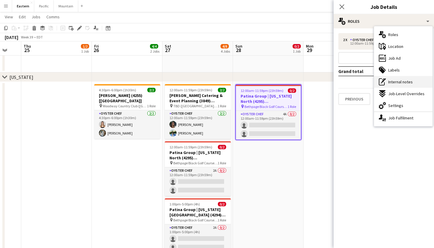
click at [405, 83] on span "Internal notes" at bounding box center [400, 81] width 24 height 5
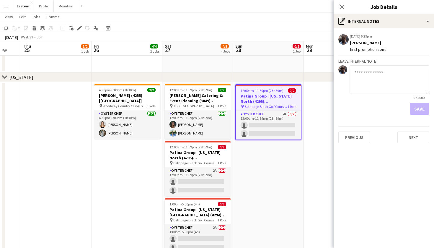
click at [343, 1] on div "Close pop-in" at bounding box center [341, 7] width 17 height 14
click at [347, 9] on div "Close pop-in" at bounding box center [341, 7] width 17 height 14
click at [345, 8] on app-icon "Close pop-in" at bounding box center [342, 7] width 9 height 9
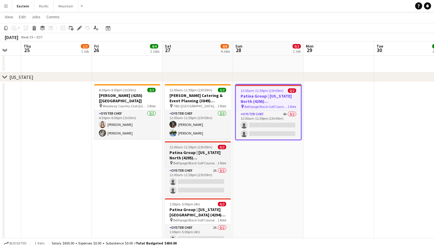
click at [222, 155] on h3 "Patina Group | [US_STATE] North (4295) [[GEOGRAPHIC_DATA]] - TIME TBD (2 HOURS)" at bounding box center [198, 155] width 66 height 11
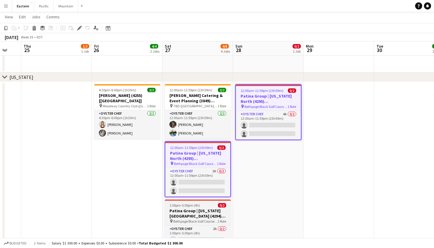
click at [199, 217] on h3 "Patina Group | [US_STATE][GEOGRAPHIC_DATA] (4294) [[GEOGRAPHIC_DATA]]" at bounding box center [198, 213] width 66 height 11
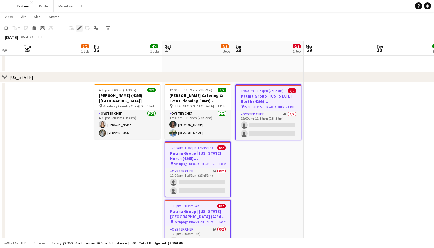
click at [78, 27] on icon "Edit" at bounding box center [79, 28] width 5 height 5
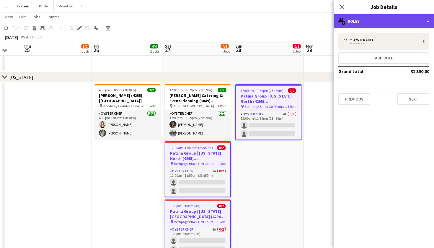
click at [377, 19] on div "multiple-users-add Roles" at bounding box center [383, 21] width 100 height 14
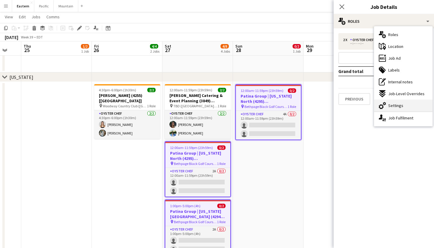
click at [395, 104] on span "Settings" at bounding box center [395, 105] width 15 height 5
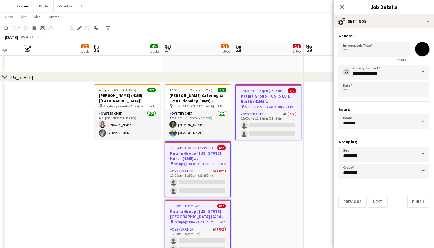
click at [426, 50] on input "*******" at bounding box center [421, 48] width 21 height 21
type input "*******"
click at [342, 6] on icon at bounding box center [342, 7] width 6 height 6
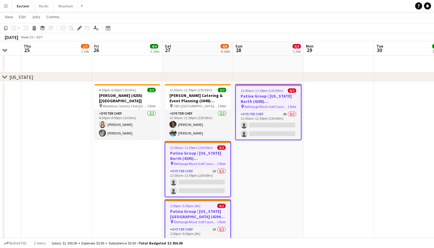
click at [289, 160] on app-date-cell "12:00am-11:59pm (23h59m) 0/2 Patina Group | Delaware North (4295) [NYC] - TIME …" at bounding box center [268, 251] width 71 height 339
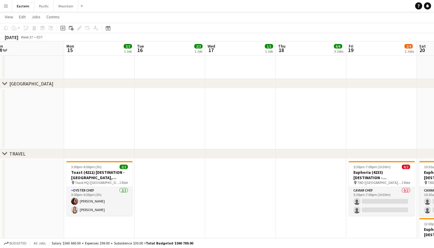
scroll to position [0, 221]
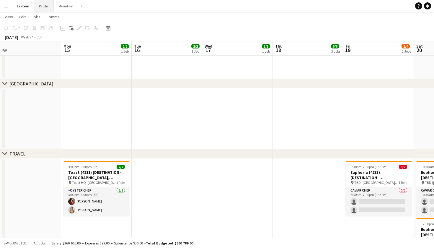
click at [41, 6] on button "Pacific Close" at bounding box center [43, 6] width 19 height 12
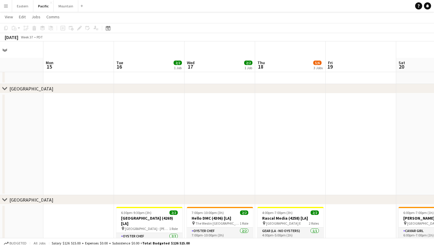
scroll to position [160, 0]
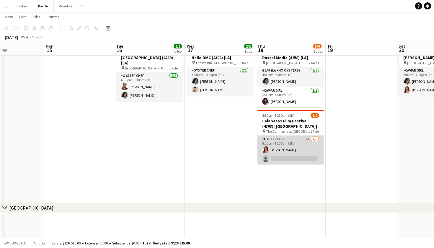
click at [294, 144] on app-card-role "Oyster Chef 3A 1/2 8:30pm-10:30pm (2h) Kirra Santos single-neutral-actions" at bounding box center [290, 149] width 66 height 29
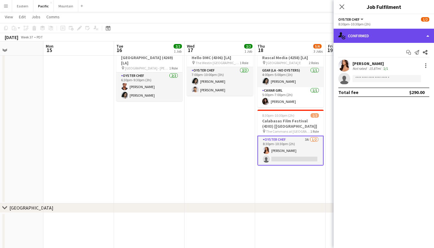
click at [403, 36] on div "single-neutral-actions-check-2 Confirmed" at bounding box center [383, 36] width 100 height 14
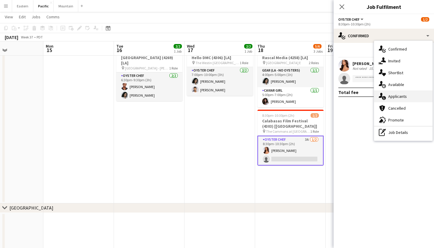
click at [403, 95] on span "Applicants" at bounding box center [397, 96] width 19 height 5
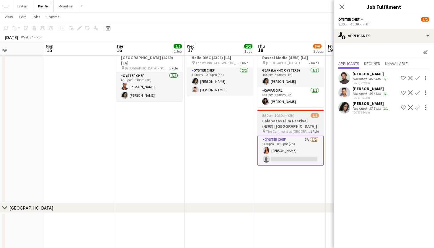
click at [259, 125] on h3 "Calabasas Film Festival (4303) [LA]" at bounding box center [290, 123] width 66 height 11
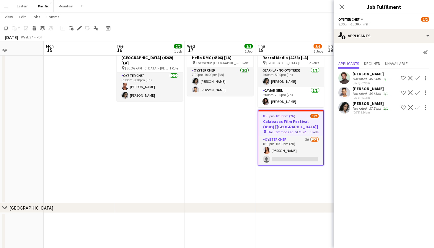
click at [233, 129] on app-date-cell "7:00pm-10:00pm (3h) 2/2 Hello DMC (4306) [LA] pin The Westin San Diego Gaslamp …" at bounding box center [220, 123] width 71 height 159
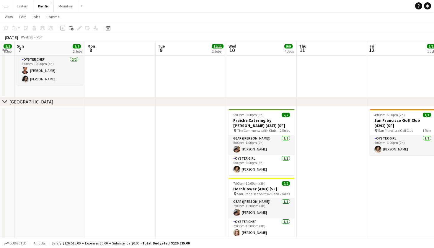
scroll to position [0, 126]
click at [22, 4] on button "Eastern Close" at bounding box center [22, 6] width 21 height 12
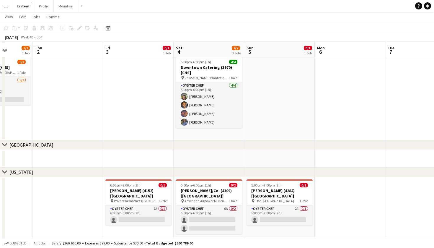
scroll to position [161, 0]
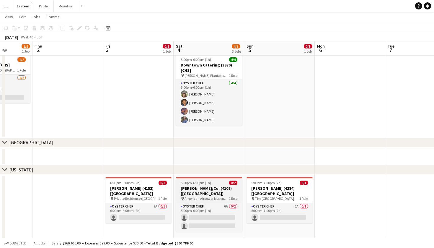
click at [225, 189] on h3 "RAIOLA/Co. (4109) [NYC]" at bounding box center [209, 190] width 66 height 11
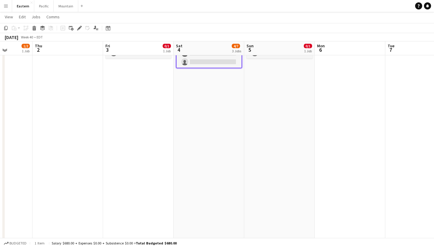
scroll to position [325, 0]
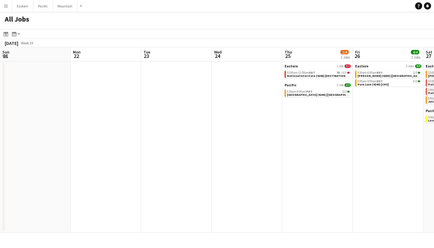
scroll to position [0, 169]
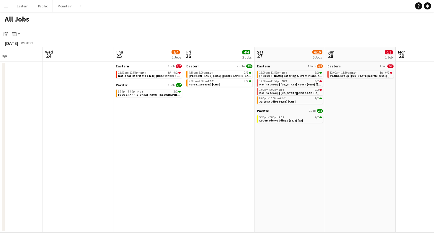
click at [357, 0] on app-navbar "Menu Boards Boards Boards All jobs Status Workforce Workforce My Workforce Recr…" at bounding box center [217, 6] width 434 height 12
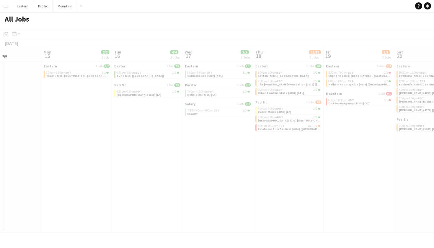
scroll to position [0, 276]
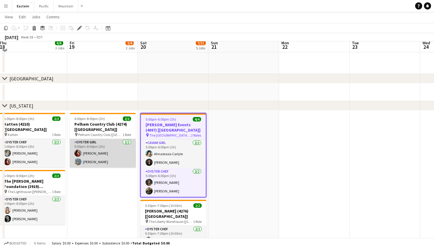
scroll to position [180, 0]
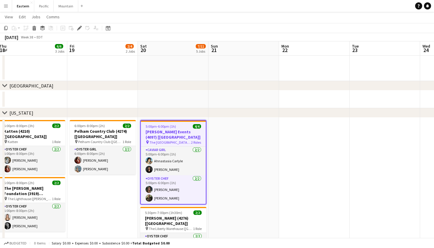
click at [182, 130] on h3 "[PERSON_NAME] Events (4097) [[GEOGRAPHIC_DATA]]" at bounding box center [173, 134] width 65 height 11
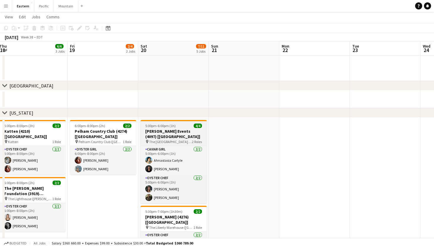
click at [191, 130] on h3 "[PERSON_NAME] Events (4097) [[GEOGRAPHIC_DATA]]" at bounding box center [173, 133] width 66 height 11
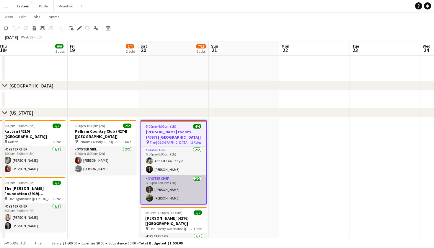
click at [184, 182] on app-card-role "Oyster Chef [DATE] 5:00pm-6:00pm (1h) [PERSON_NAME] [PERSON_NAME]" at bounding box center [173, 189] width 65 height 29
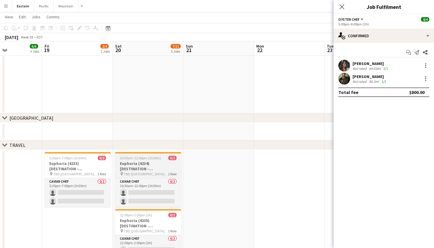
scroll to position [0, 170]
